Goal: Task Accomplishment & Management: Use online tool/utility

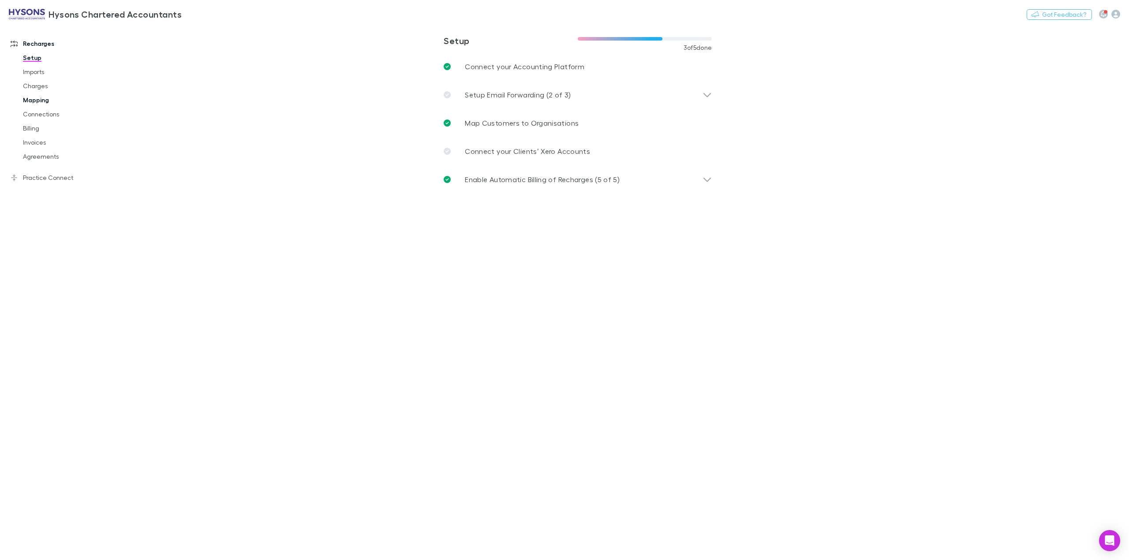
click at [25, 98] on link "Mapping" at bounding box center [70, 100] width 112 height 14
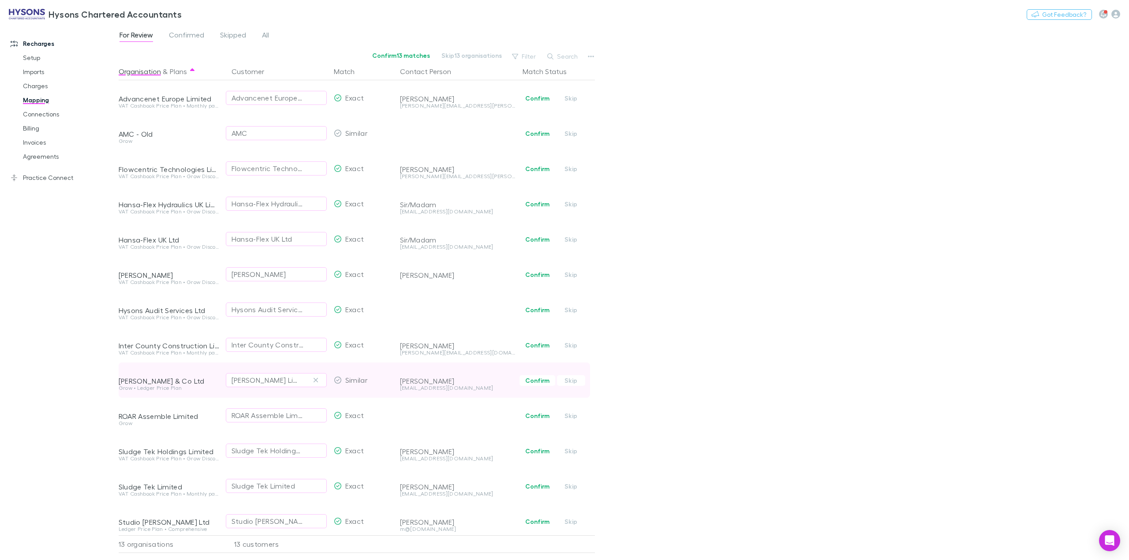
scroll to position [13, 0]
click at [307, 371] on div "[PERSON_NAME] Limited" at bounding box center [276, 376] width 90 height 11
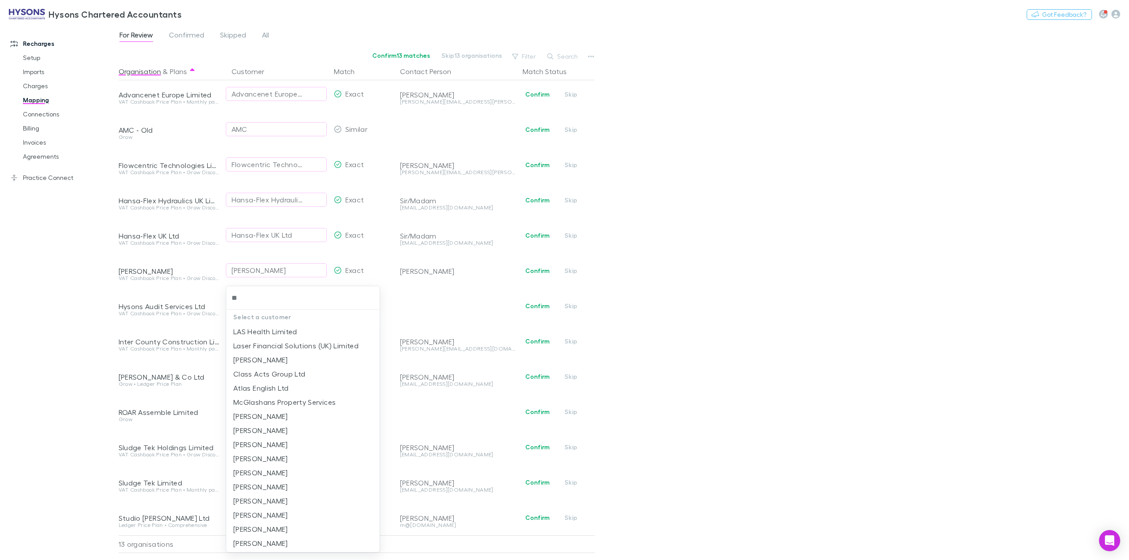
type input "*"
click at [735, 316] on div at bounding box center [564, 280] width 1129 height 560
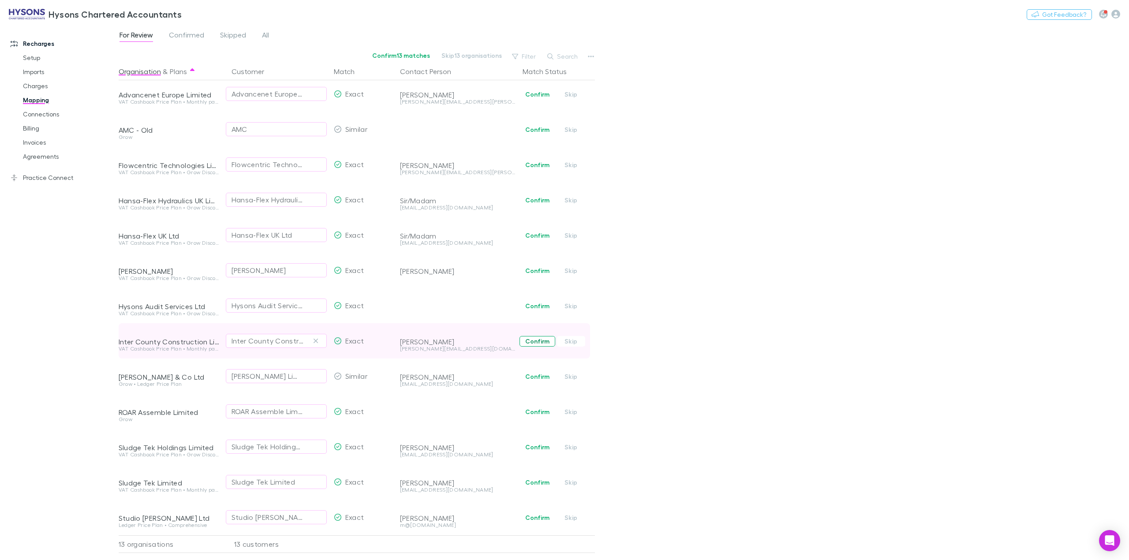
click at [534, 336] on button "Confirm" at bounding box center [537, 341] width 36 height 11
click at [532, 302] on span "Confirm Skip" at bounding box center [557, 305] width 76 height 35
click at [538, 301] on button "Confirm" at bounding box center [537, 306] width 36 height 11
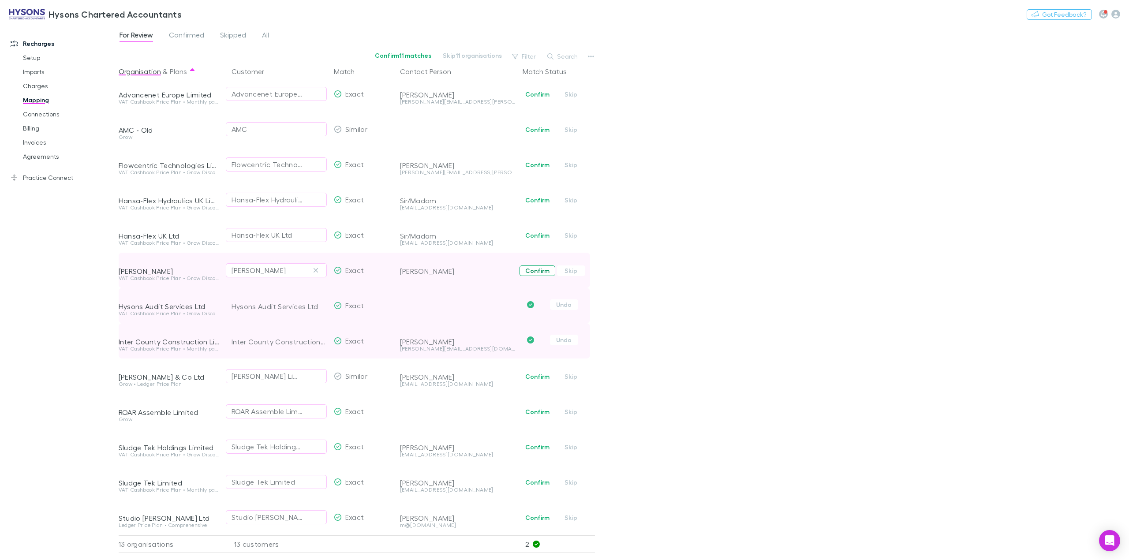
click at [534, 265] on button "Confirm" at bounding box center [537, 270] width 36 height 11
click at [534, 230] on button "Confirm" at bounding box center [537, 235] width 36 height 11
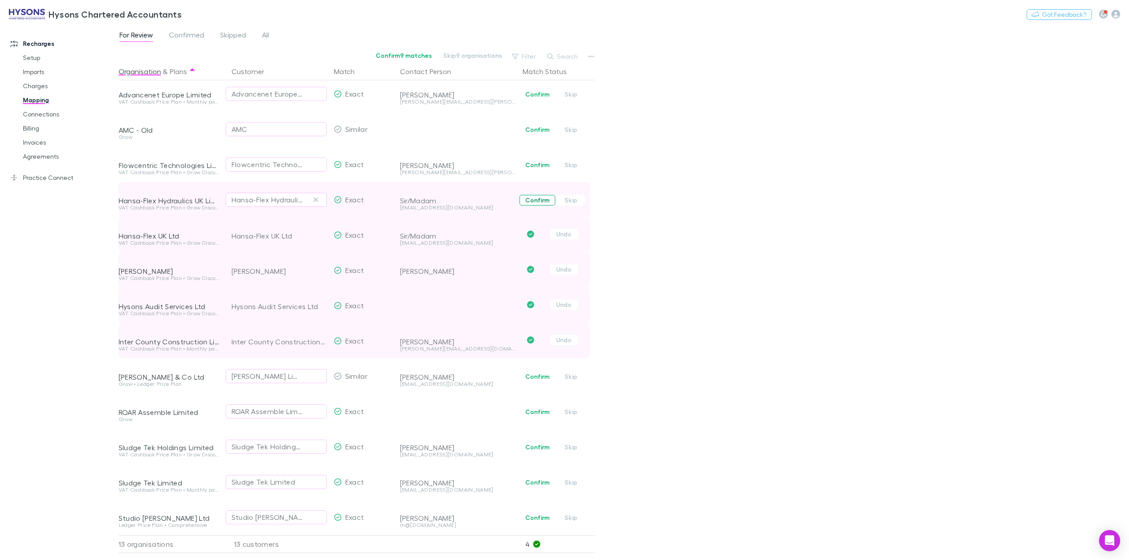
click at [534, 195] on button "Confirm" at bounding box center [537, 200] width 36 height 11
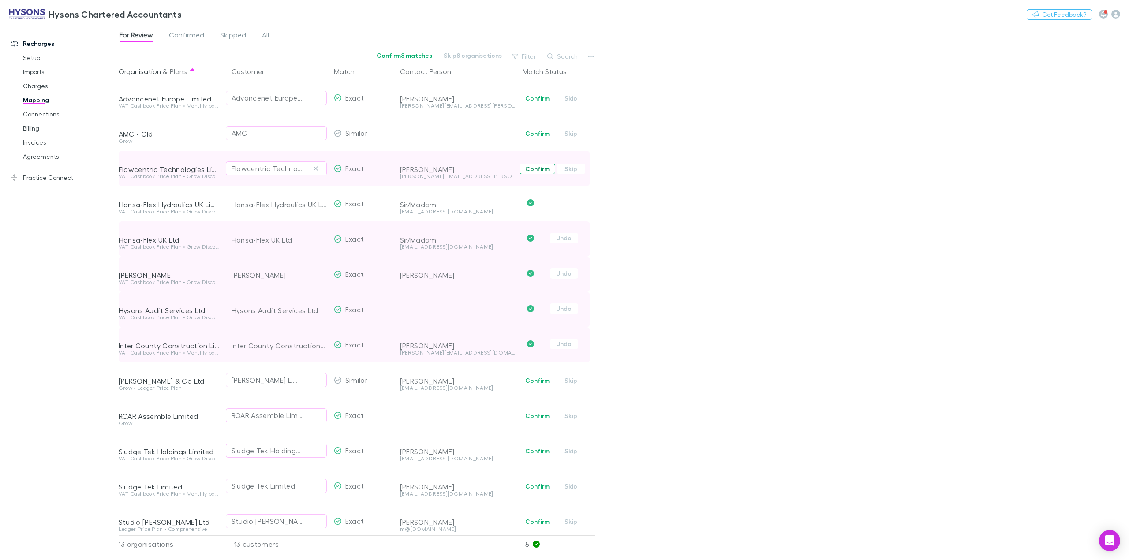
click at [530, 172] on button "Confirm" at bounding box center [537, 169] width 36 height 11
click at [531, 136] on button "Confirm" at bounding box center [537, 133] width 36 height 11
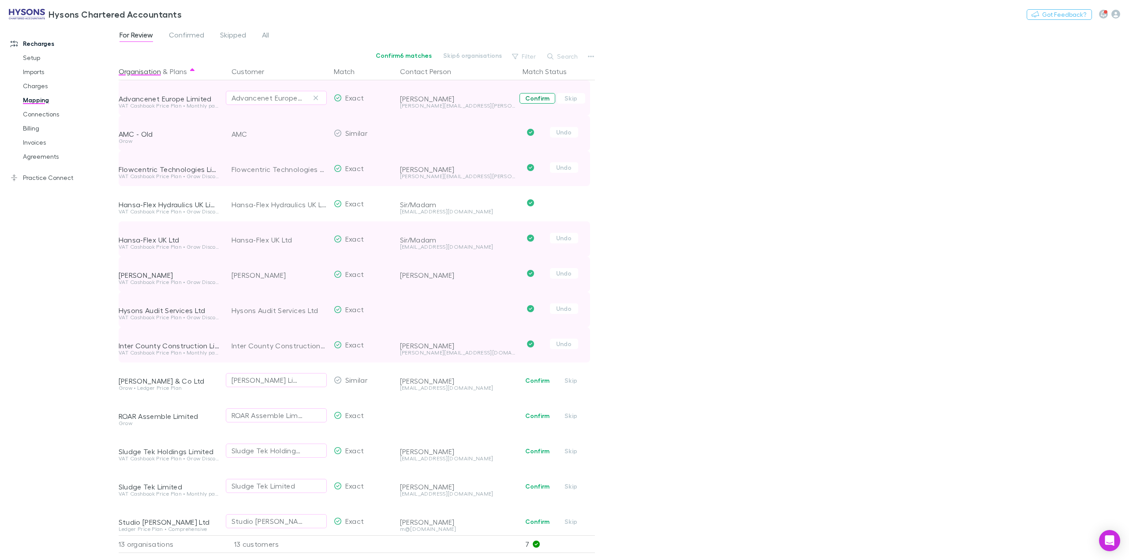
click at [534, 97] on button "Confirm" at bounding box center [537, 98] width 36 height 11
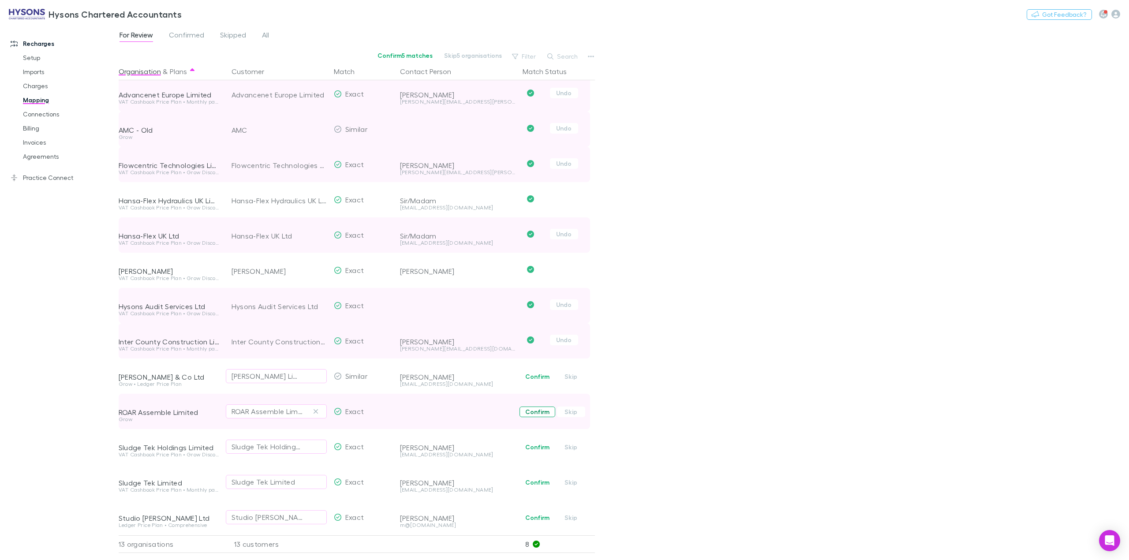
click at [532, 407] on button "Confirm" at bounding box center [537, 412] width 36 height 11
click at [535, 442] on button "Confirm" at bounding box center [537, 447] width 36 height 11
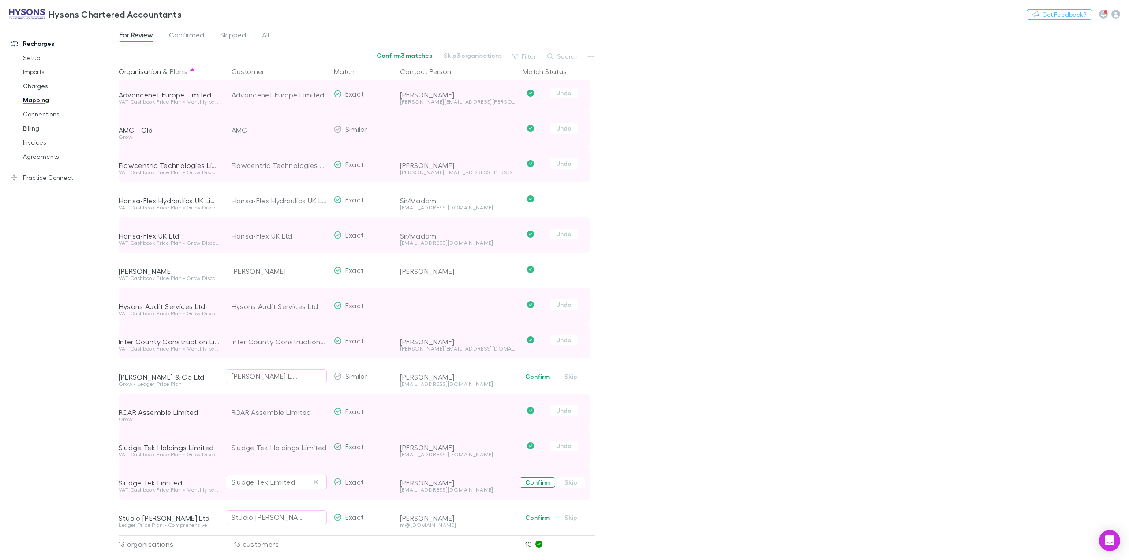
click at [532, 477] on button "Confirm" at bounding box center [537, 482] width 36 height 11
click at [528, 512] on button "Confirm" at bounding box center [537, 517] width 36 height 11
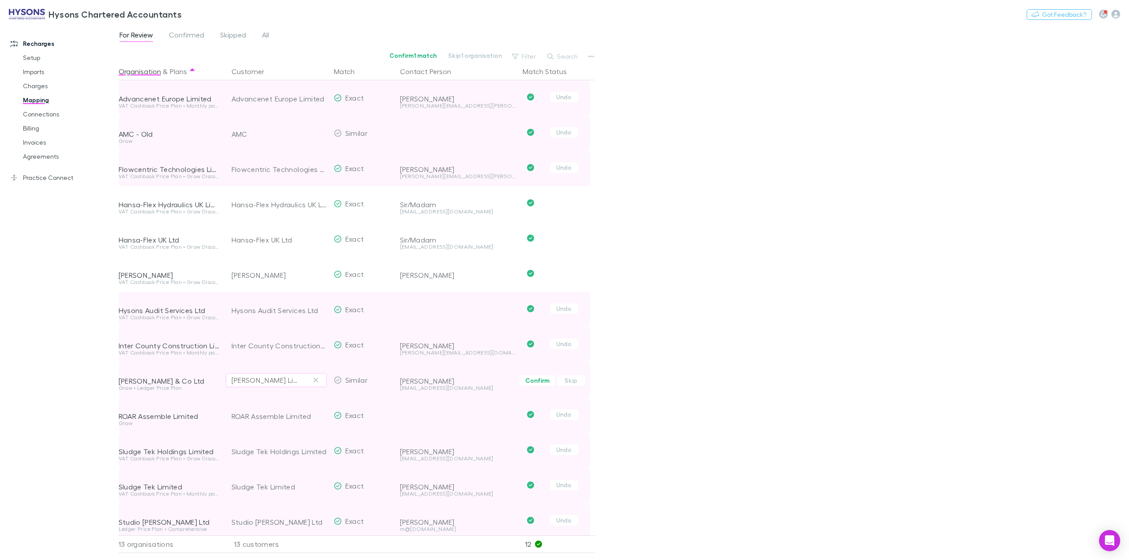
click at [298, 380] on div "[PERSON_NAME] Limited" at bounding box center [276, 380] width 90 height 11
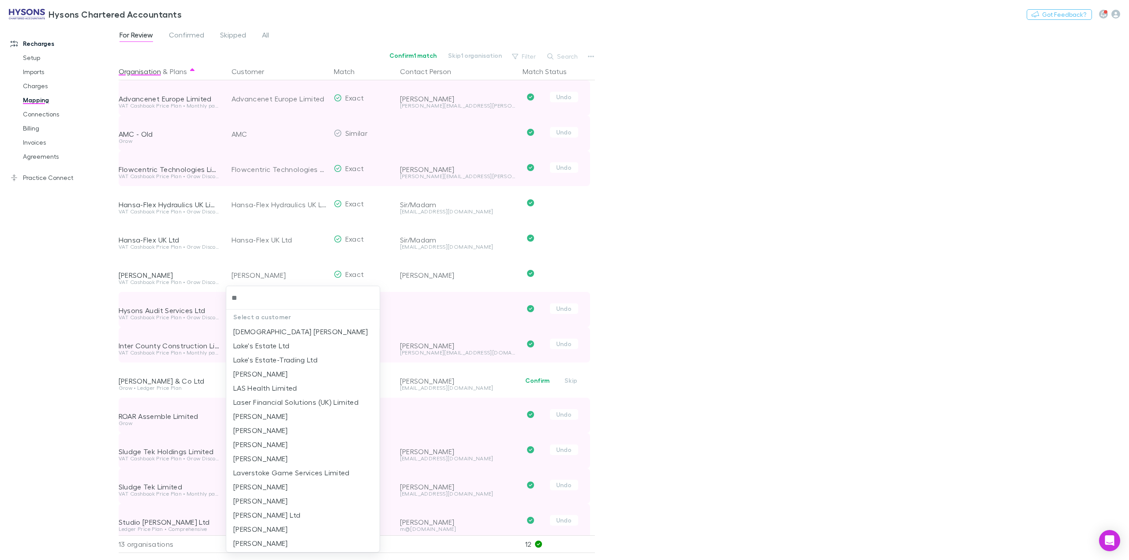
type input "*"
click at [112, 235] on div at bounding box center [564, 280] width 1129 height 560
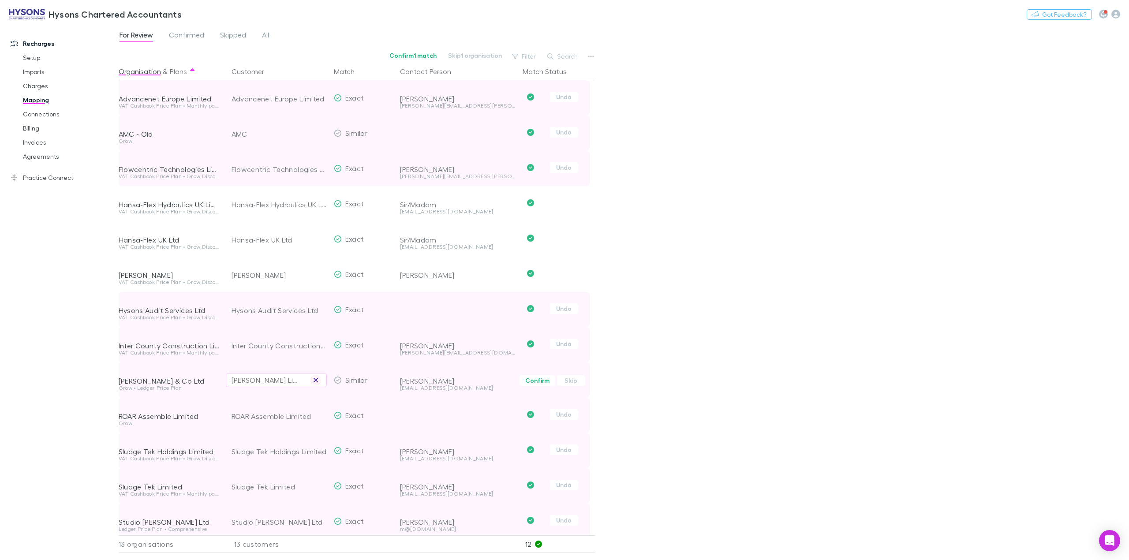
click at [314, 381] on icon "button" at bounding box center [315, 380] width 4 height 4
click at [273, 382] on div "Select a customer" at bounding box center [276, 380] width 90 height 11
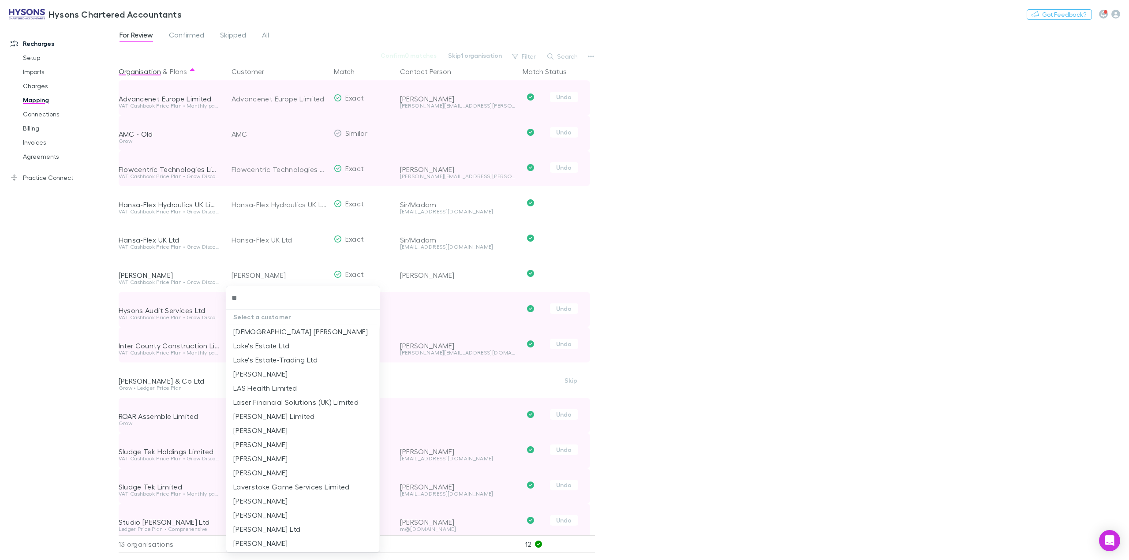
type input "*"
click at [66, 335] on div at bounding box center [564, 280] width 1129 height 560
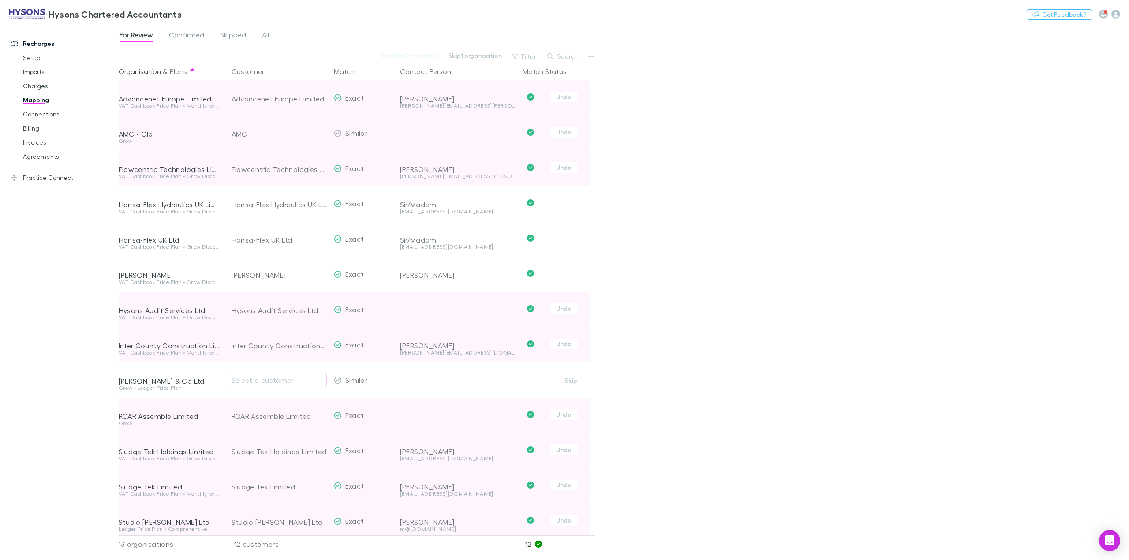
scroll to position [13, 0]
